Goal: Information Seeking & Learning: Learn about a topic

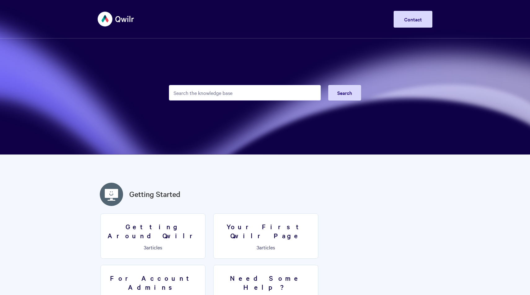
click at [270, 94] on input "Search the knowledge base" at bounding box center [245, 93] width 152 height 16
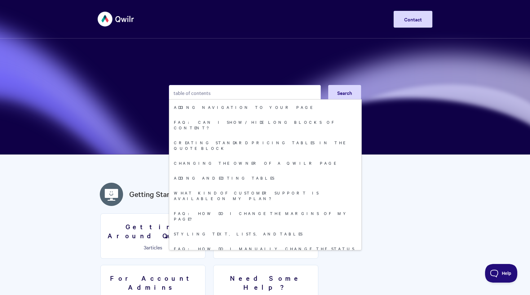
type input "table of contents"
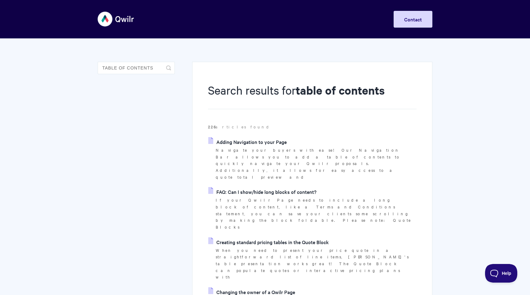
click at [263, 141] on link "Adding Navigation to your Page" at bounding box center [247, 141] width 78 height 9
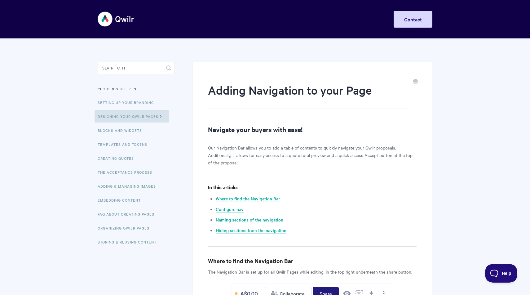
click at [264, 198] on link "Where to find the Navigation Bar" at bounding box center [248, 198] width 64 height 7
click at [498, 270] on span "Help" at bounding box center [499, 272] width 32 height 4
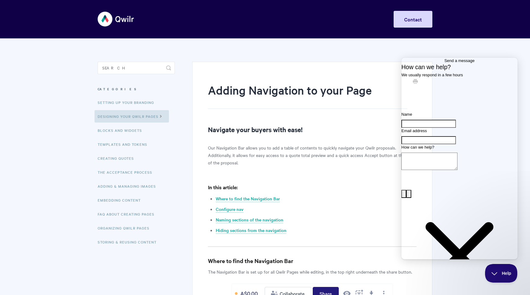
click at [499, 271] on span "Help" at bounding box center [499, 272] width 32 height 4
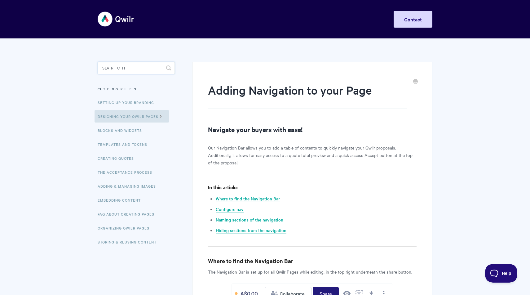
click at [131, 68] on input "Search" at bounding box center [136, 68] width 77 height 12
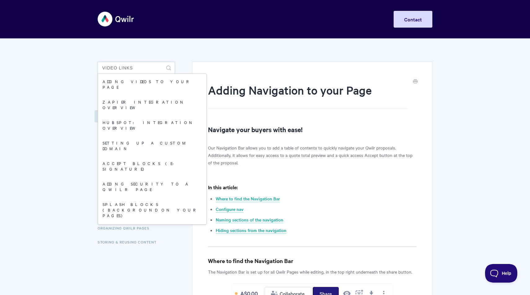
type input "video links"
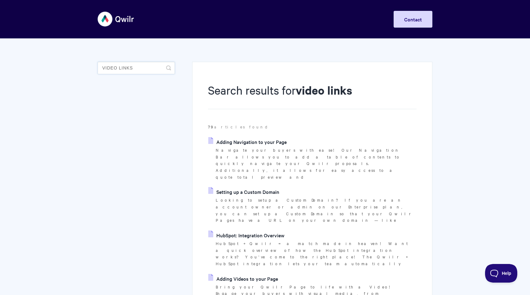
click at [158, 67] on input "video links" at bounding box center [136, 68] width 77 height 12
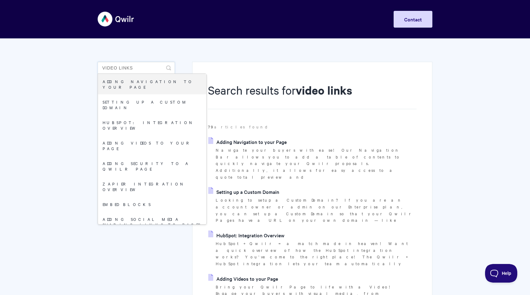
click at [150, 71] on input "video links" at bounding box center [136, 68] width 77 height 12
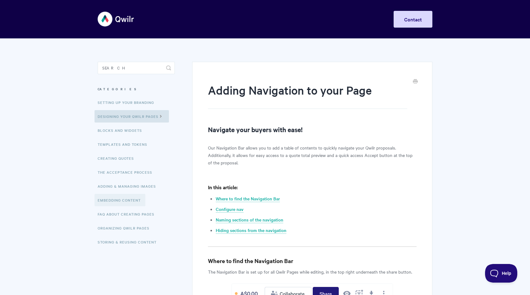
click at [127, 198] on link "Embedding Content" at bounding box center [120, 200] width 51 height 12
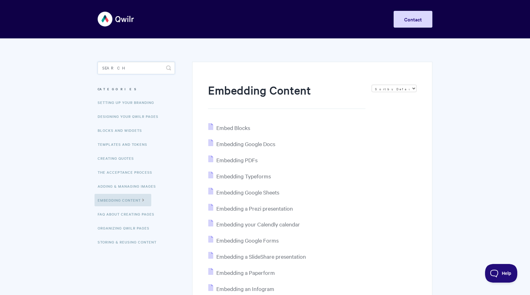
click at [136, 67] on input "Search" at bounding box center [136, 68] width 77 height 12
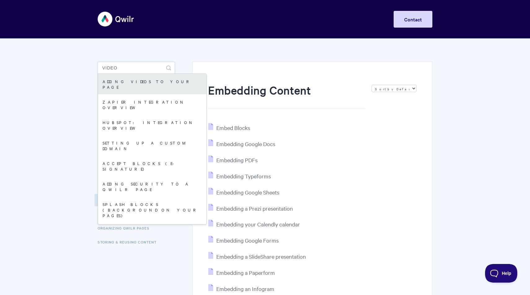
type input "video"
click at [133, 79] on link "Adding Videos to your Page" at bounding box center [152, 84] width 109 height 20
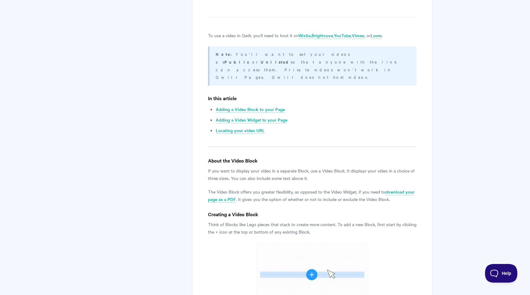
scroll to position [287, 0]
click at [231, 188] on link "download your page as a PDF" at bounding box center [311, 195] width 207 height 14
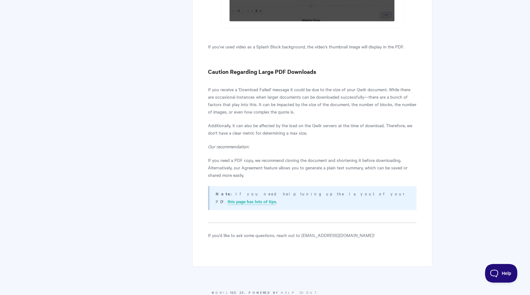
scroll to position [1762, 0]
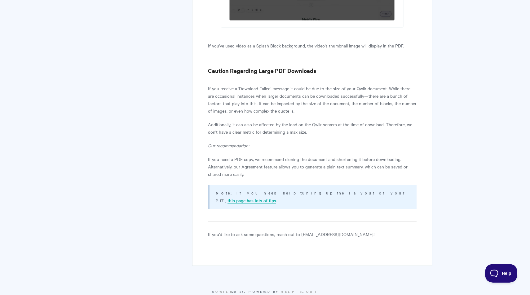
click at [276, 197] on link "this page has lots of tips" at bounding box center [252, 200] width 49 height 7
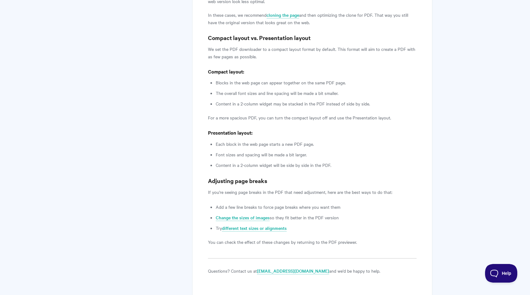
scroll to position [817, 0]
